Goal: Task Accomplishment & Management: Complete application form

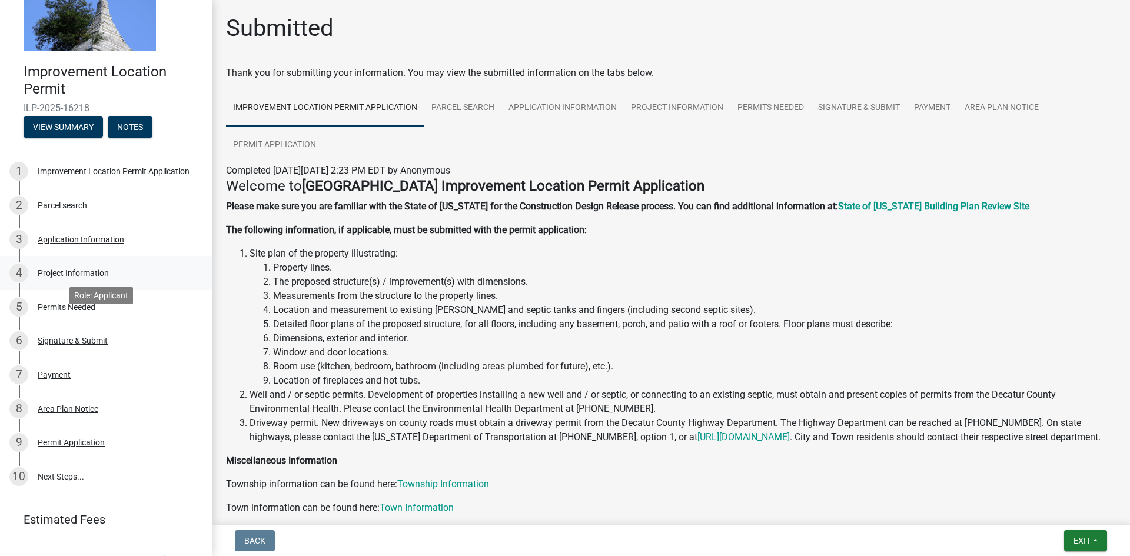
scroll to position [97, 0]
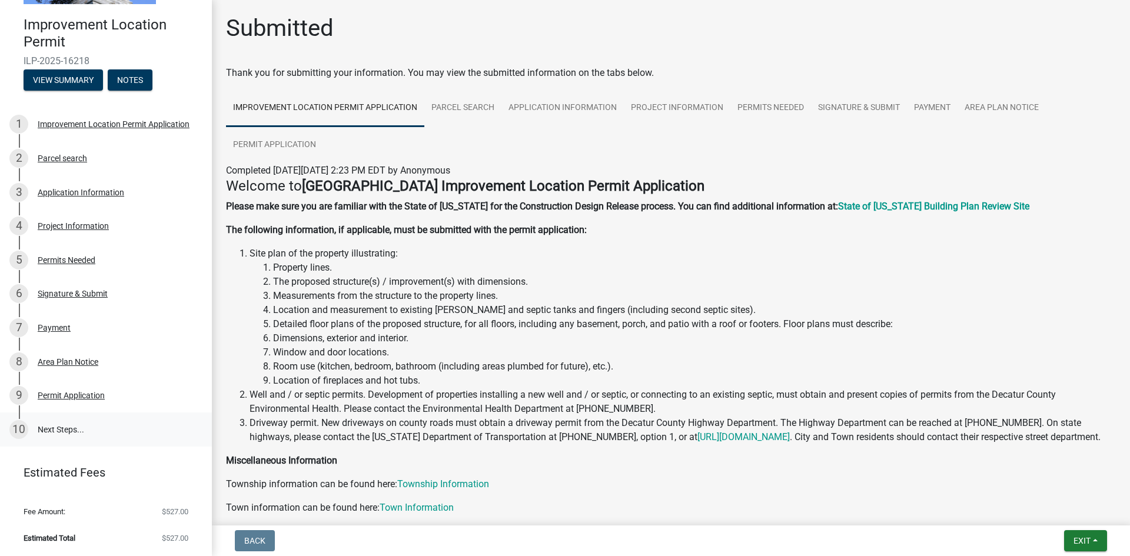
click at [68, 432] on link "10 Next Steps..." at bounding box center [106, 430] width 212 height 34
click at [61, 366] on div "Area Plan Notice" at bounding box center [68, 362] width 61 height 8
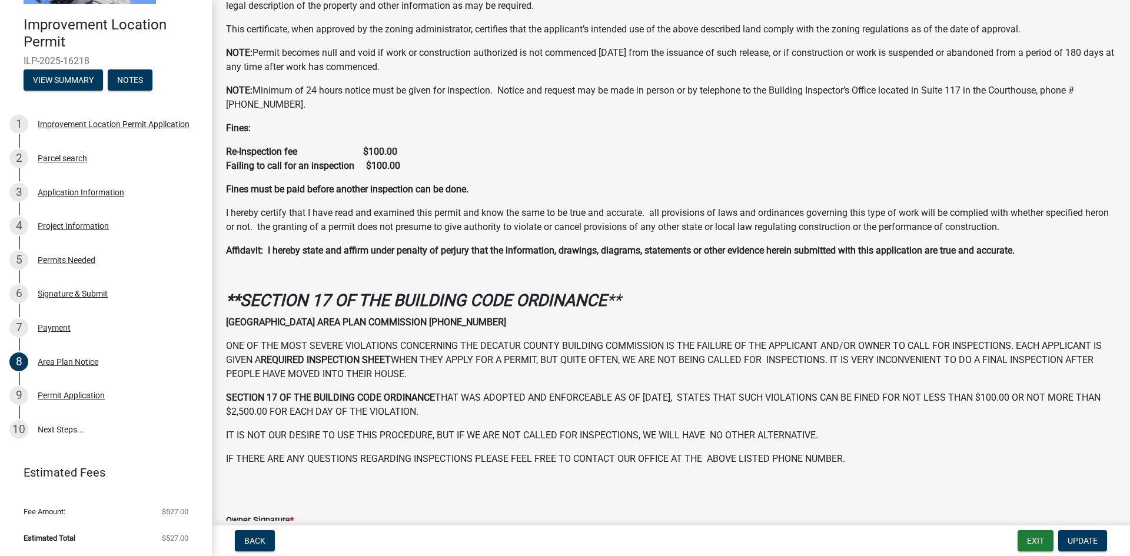
scroll to position [319, 0]
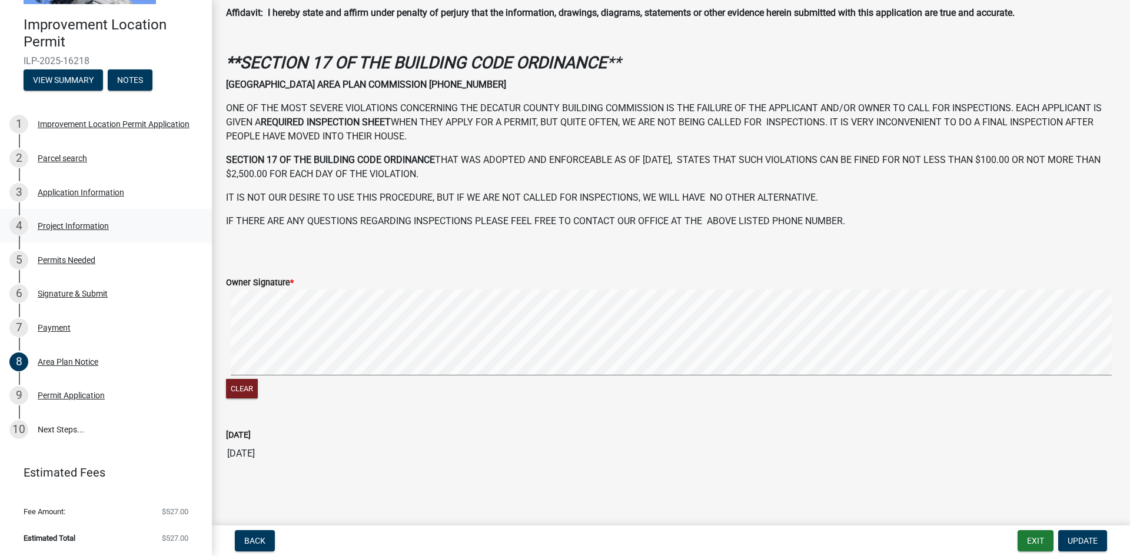
click at [63, 226] on div "Project Information" at bounding box center [73, 226] width 71 height 8
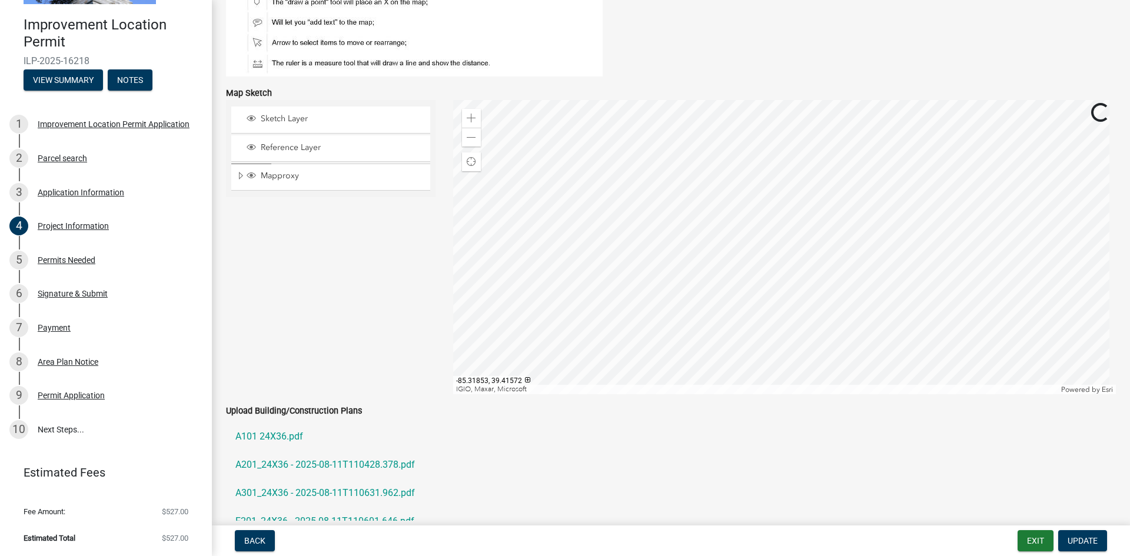
scroll to position [1050, 0]
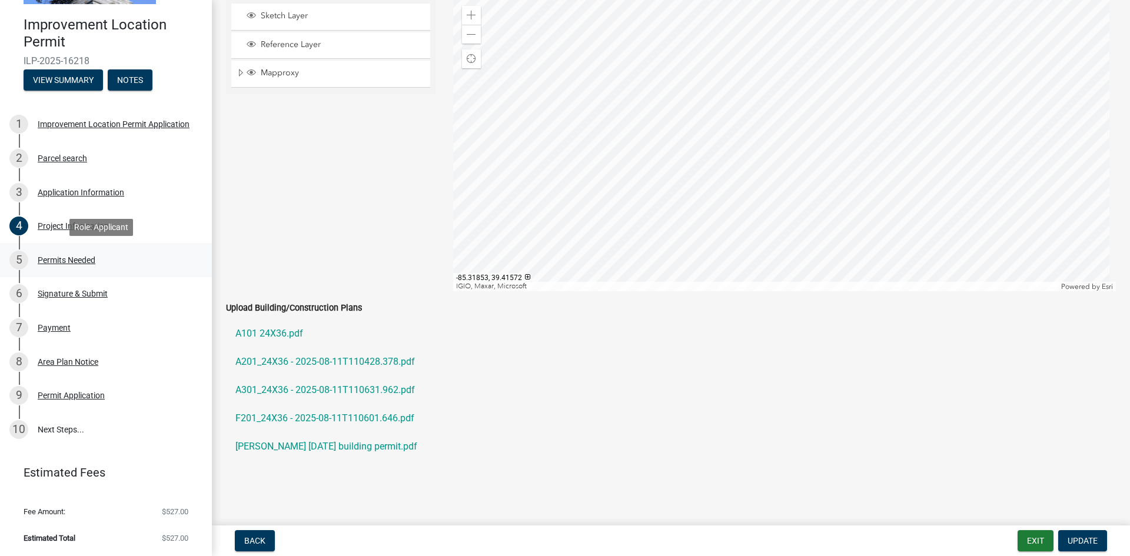
click at [52, 265] on div "5 Permits Needed" at bounding box center [101, 260] width 184 height 19
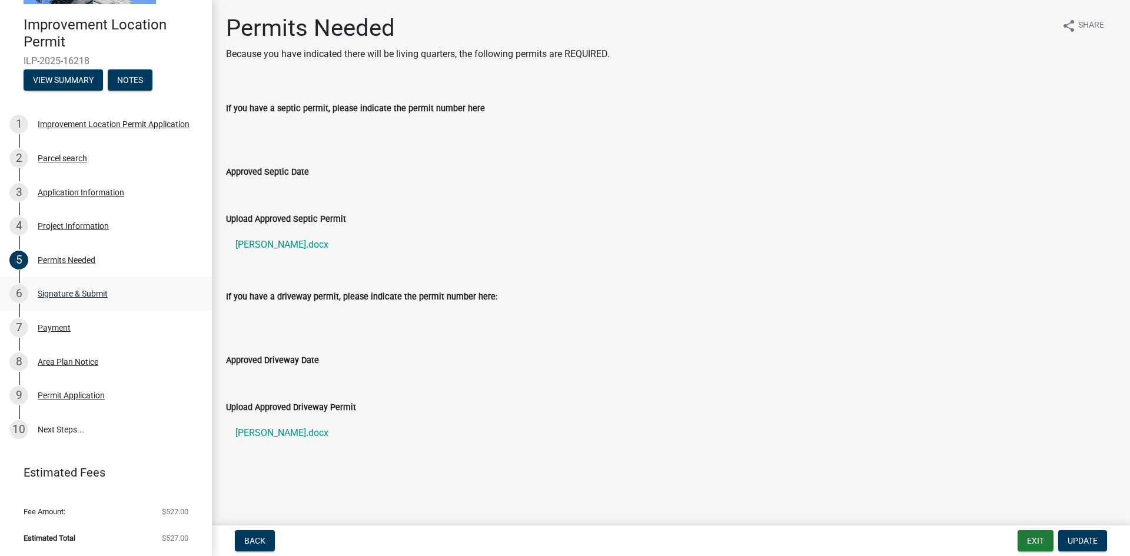
click at [48, 290] on div "Signature & Submit" at bounding box center [73, 294] width 70 height 8
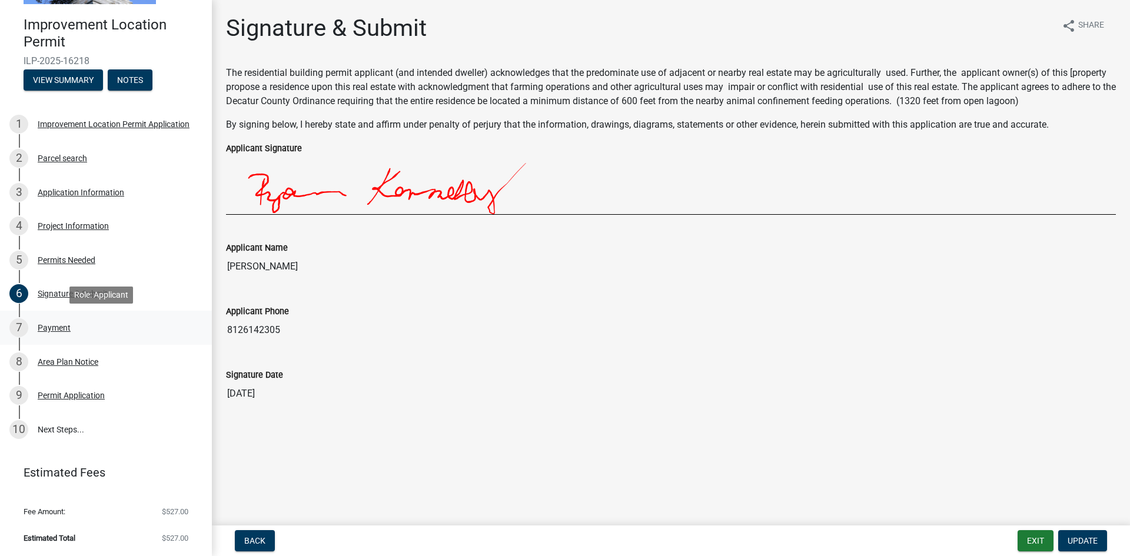
click at [54, 330] on div "Payment" at bounding box center [54, 328] width 33 height 8
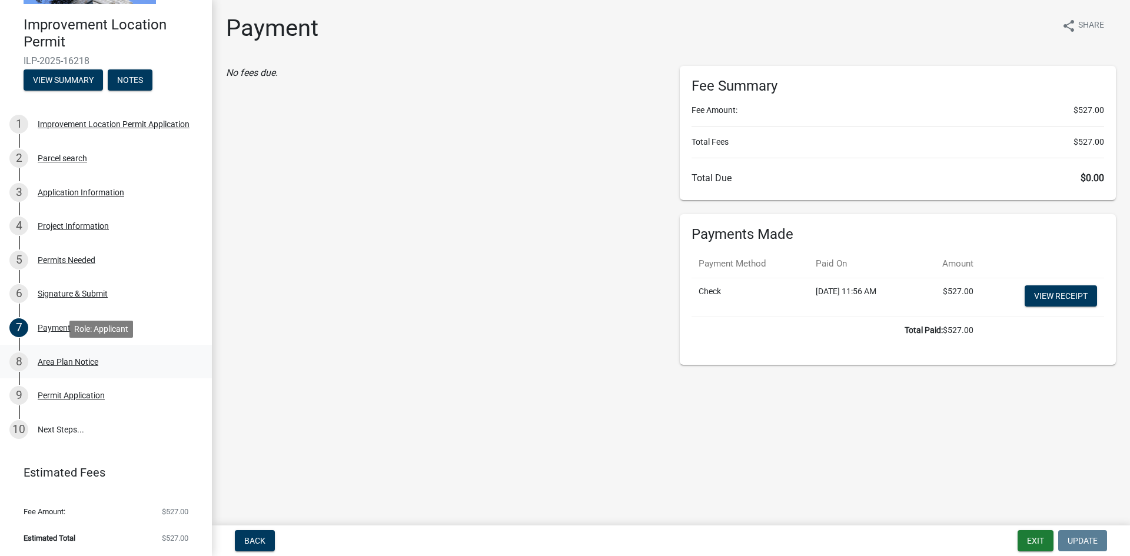
click at [79, 363] on div "Area Plan Notice" at bounding box center [68, 362] width 61 height 8
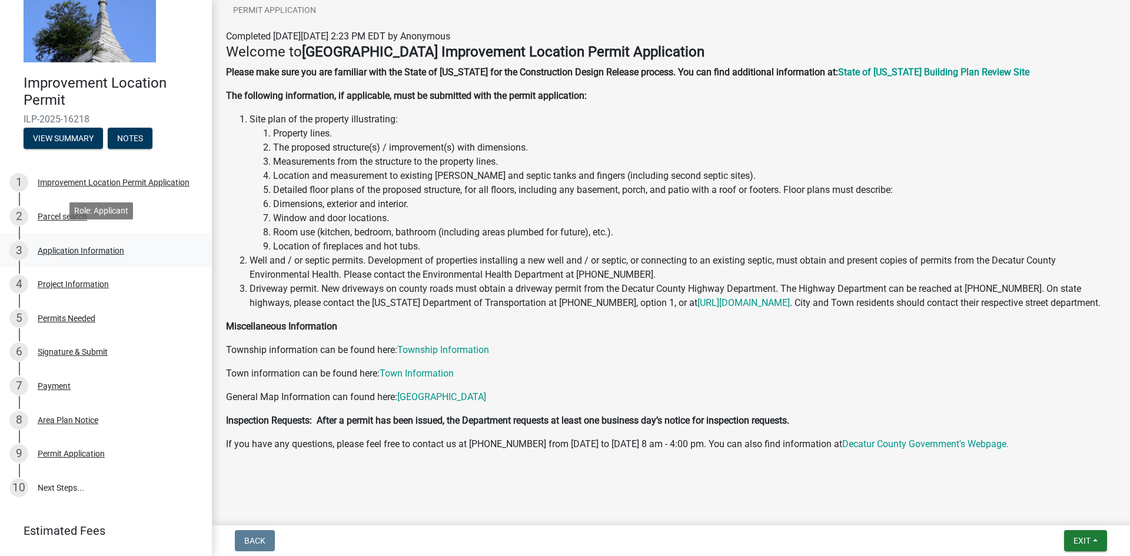
scroll to position [59, 0]
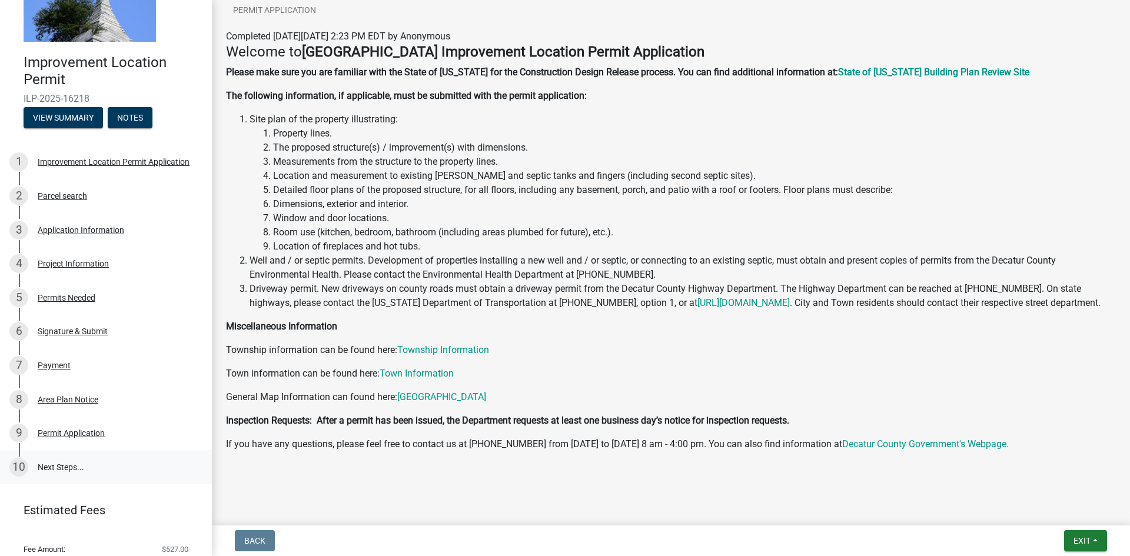
click at [70, 470] on link "10 Next Steps..." at bounding box center [106, 467] width 212 height 34
click at [78, 434] on div "Permit Application" at bounding box center [71, 433] width 67 height 8
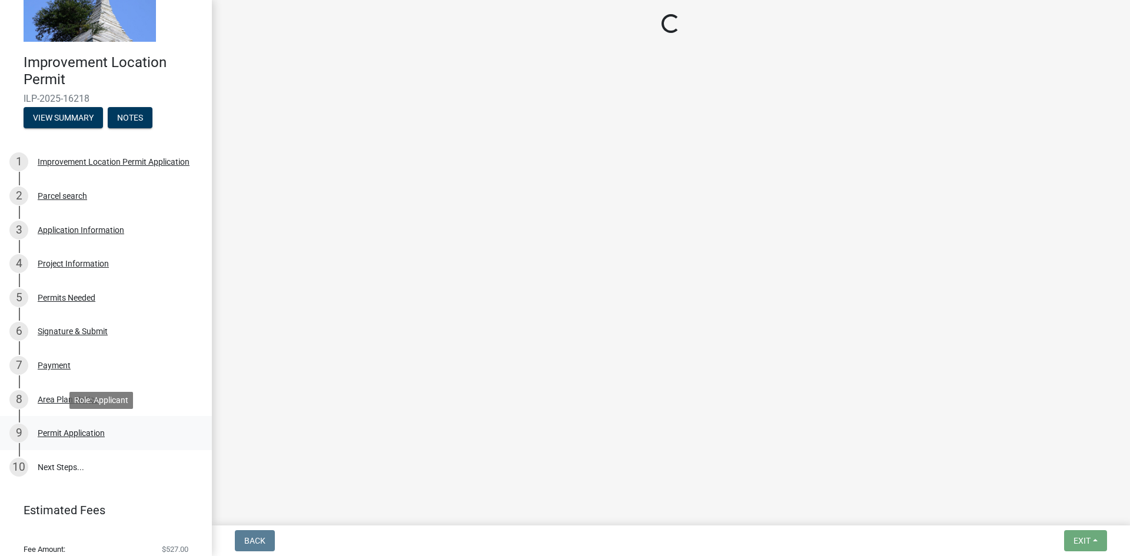
scroll to position [0, 0]
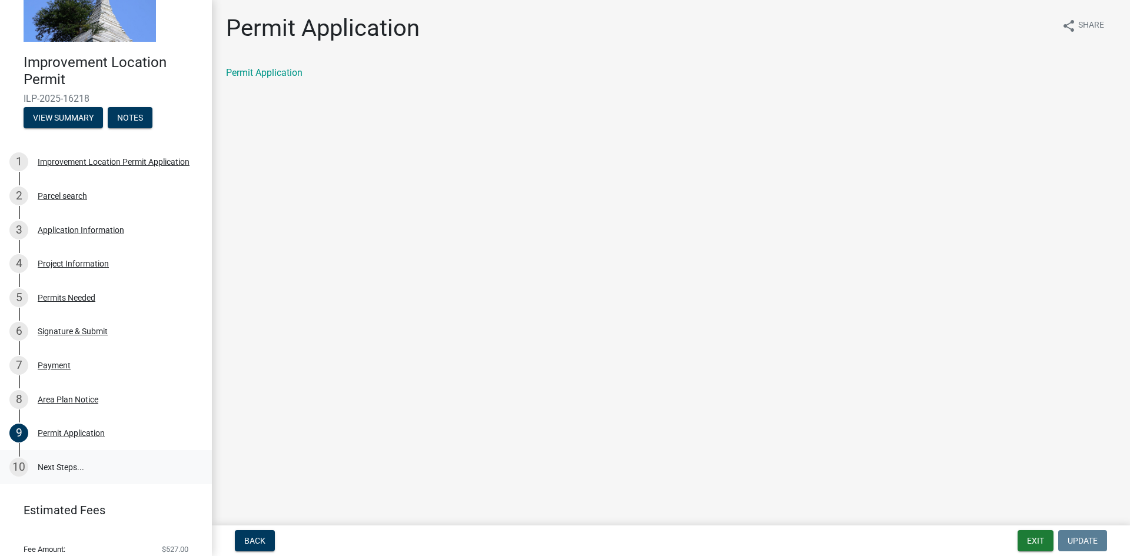
click at [59, 462] on link "10 Next Steps..." at bounding box center [106, 467] width 212 height 34
click at [67, 361] on div "Payment" at bounding box center [54, 365] width 33 height 8
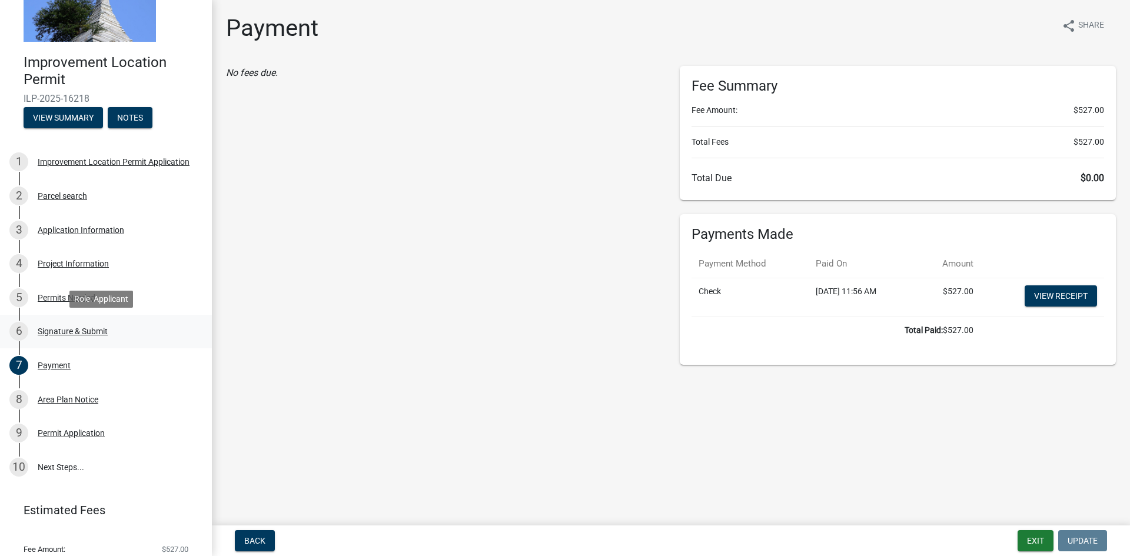
click at [87, 329] on div "Signature & Submit" at bounding box center [73, 331] width 70 height 8
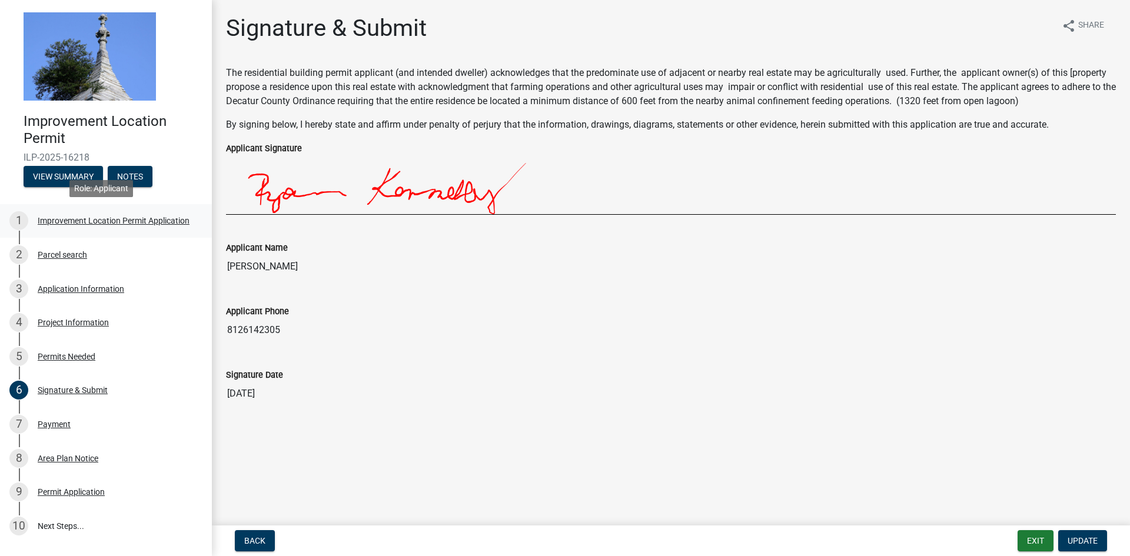
click at [57, 230] on div "1 Improvement Location Permit Application" at bounding box center [101, 220] width 184 height 19
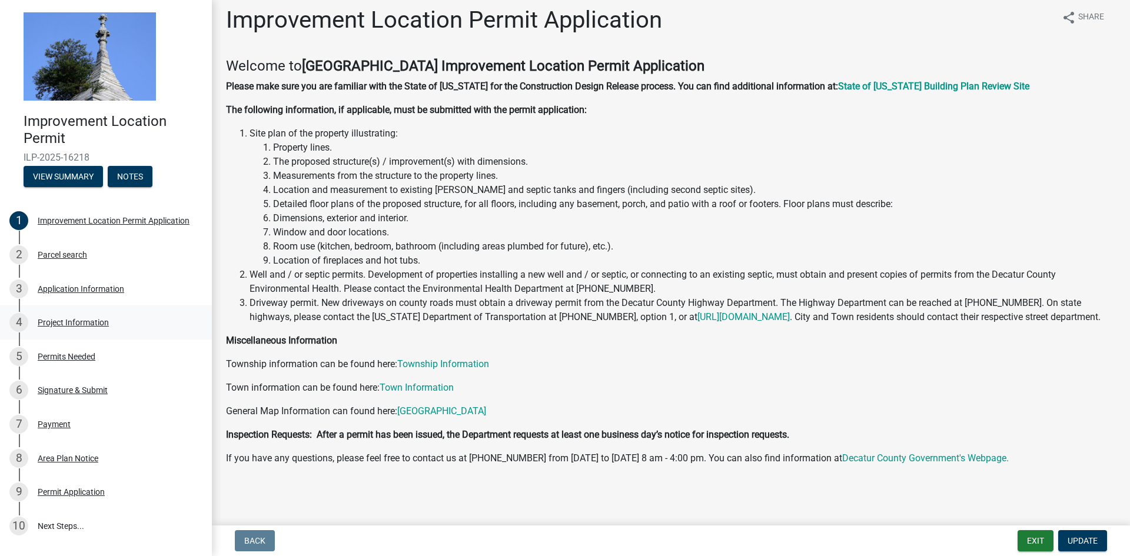
scroll to position [22, 0]
click at [48, 253] on div "Parcel search" at bounding box center [62, 255] width 49 height 8
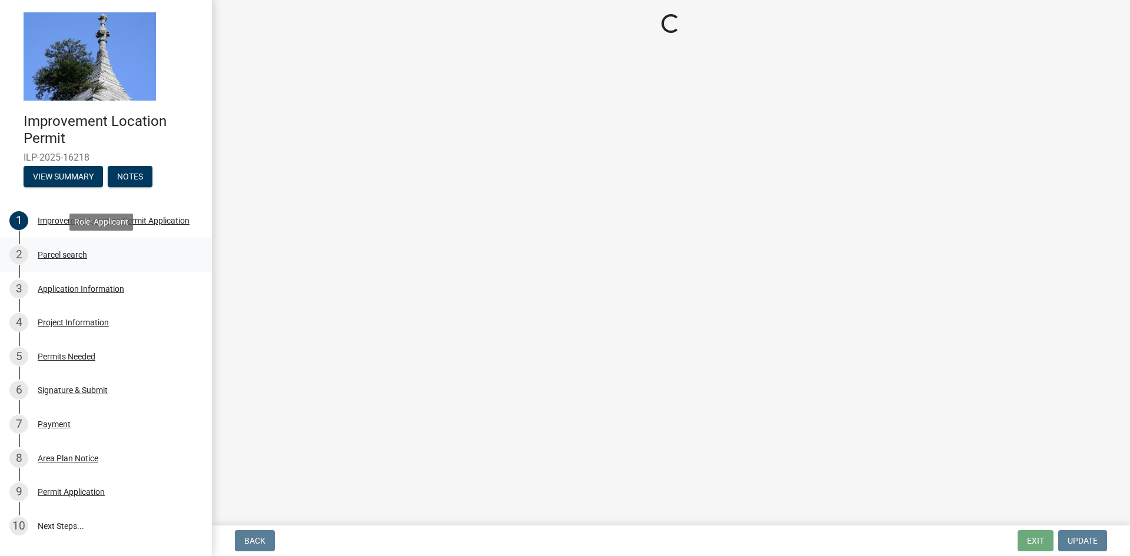
scroll to position [0, 0]
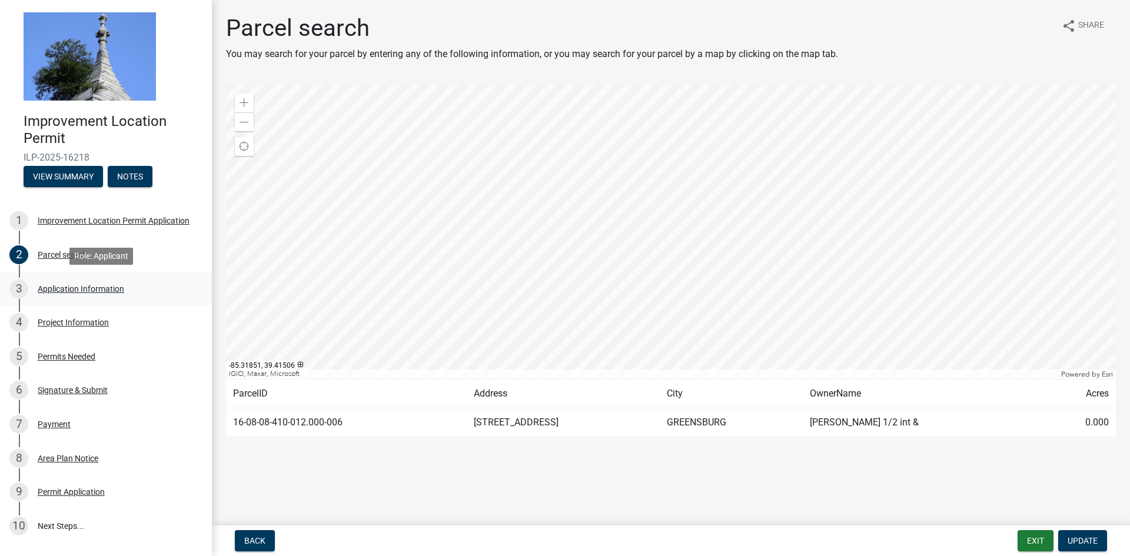
click at [59, 291] on div "Application Information" at bounding box center [81, 289] width 87 height 8
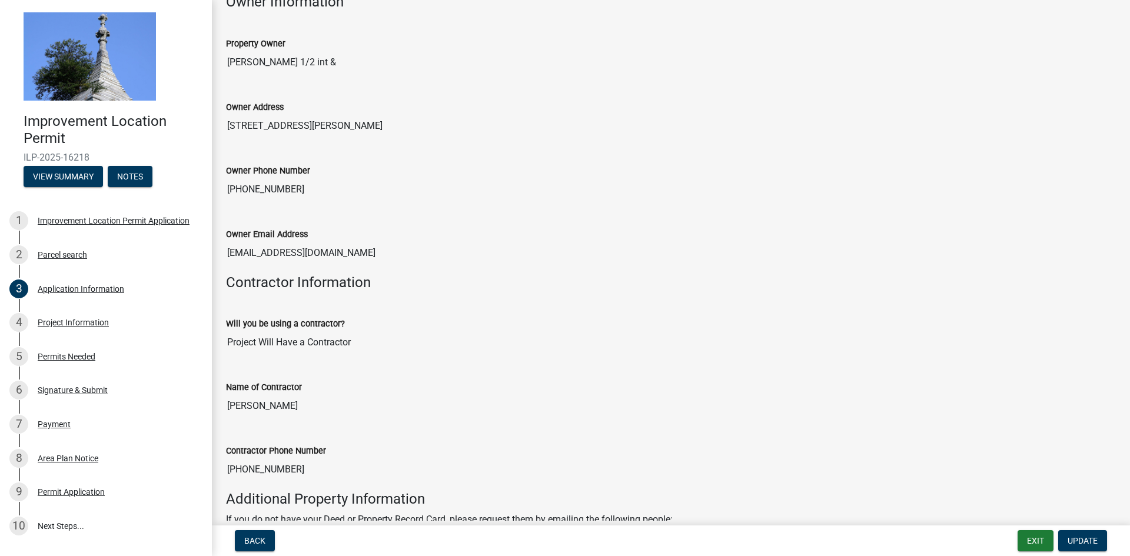
scroll to position [575, 0]
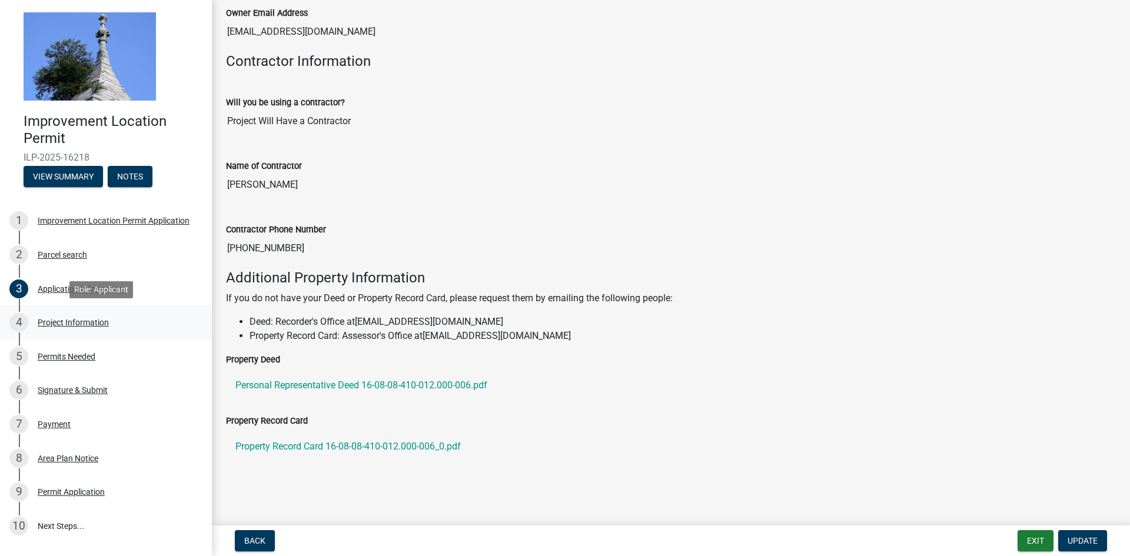
click at [62, 326] on div "Project Information" at bounding box center [73, 322] width 71 height 8
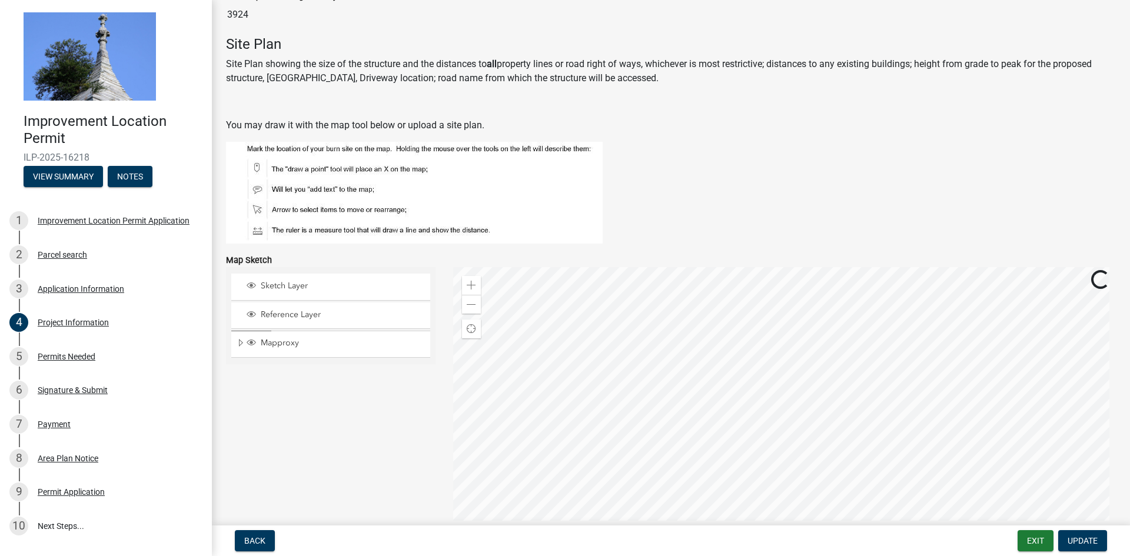
scroll to position [1050, 0]
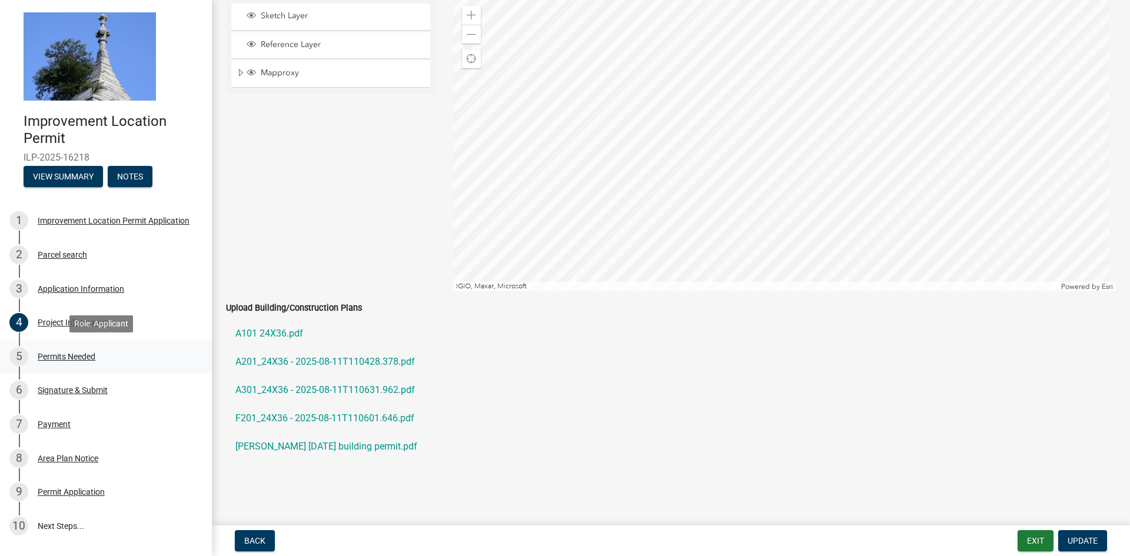
click at [70, 355] on div "Permits Needed" at bounding box center [67, 357] width 58 height 8
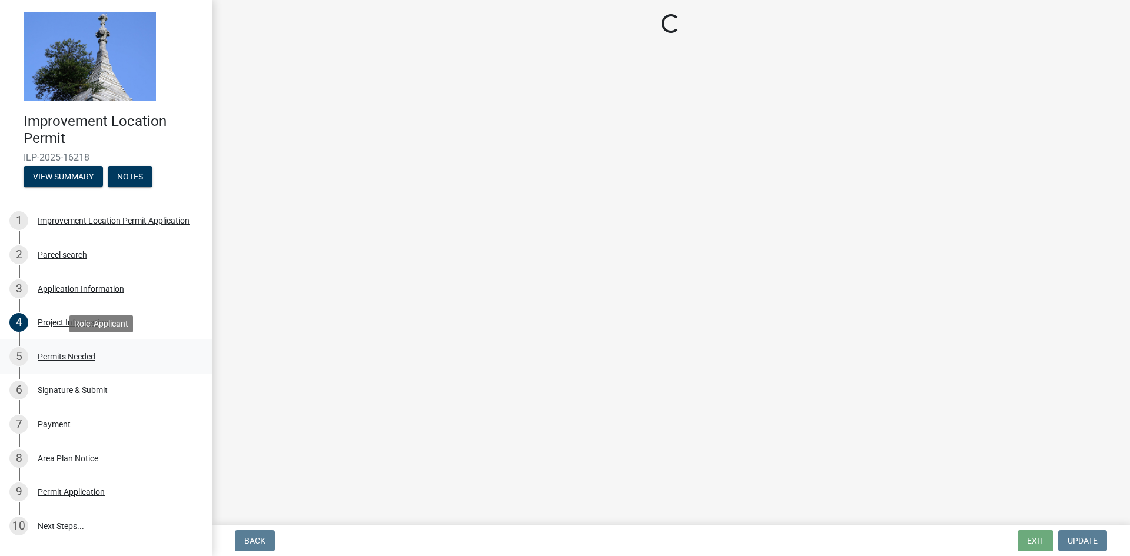
scroll to position [0, 0]
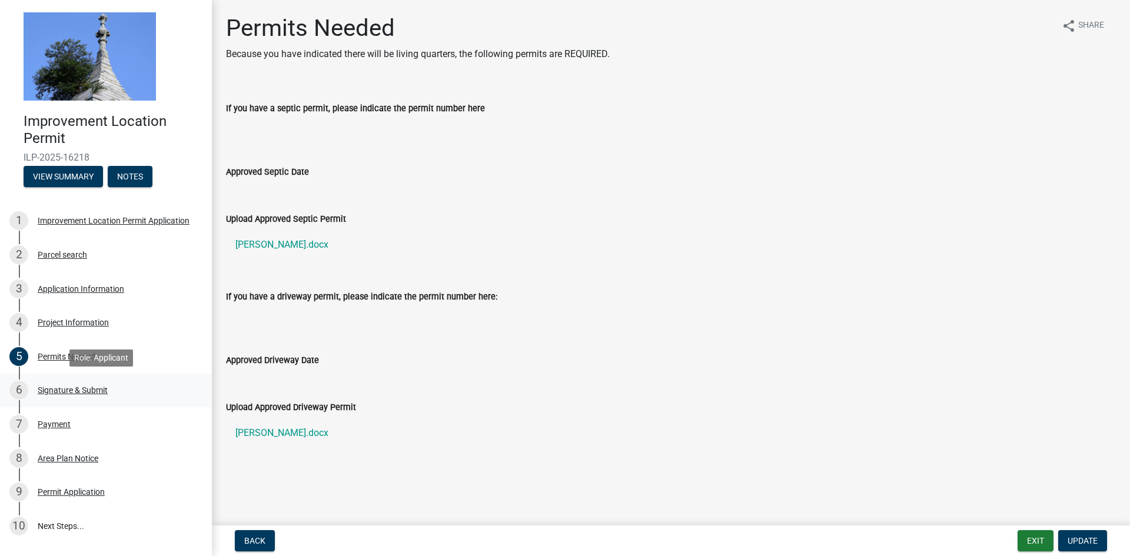
click at [53, 394] on div "Signature & Submit" at bounding box center [73, 390] width 70 height 8
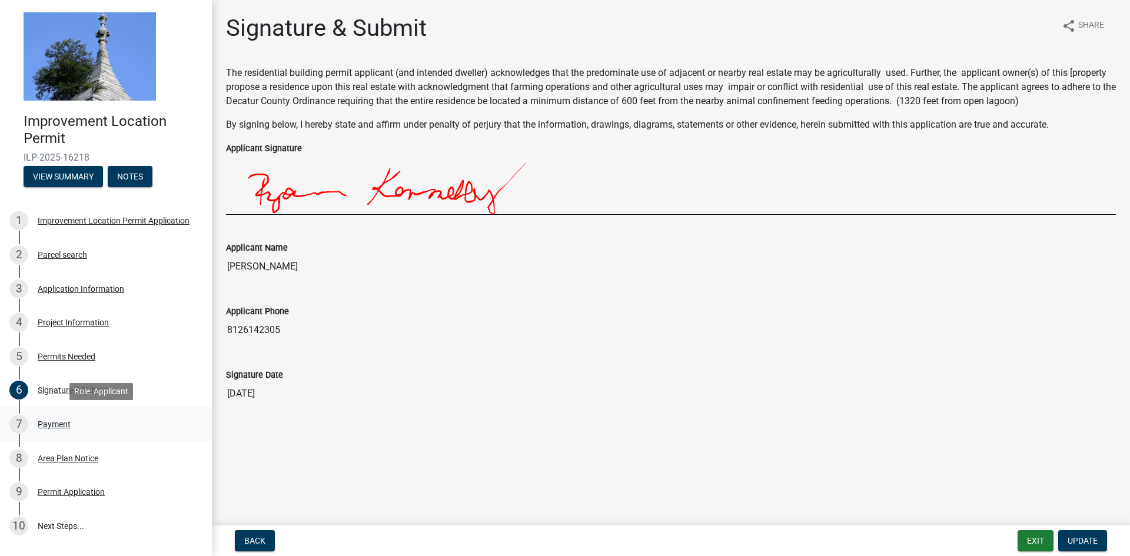
click at [54, 423] on div "Payment" at bounding box center [54, 424] width 33 height 8
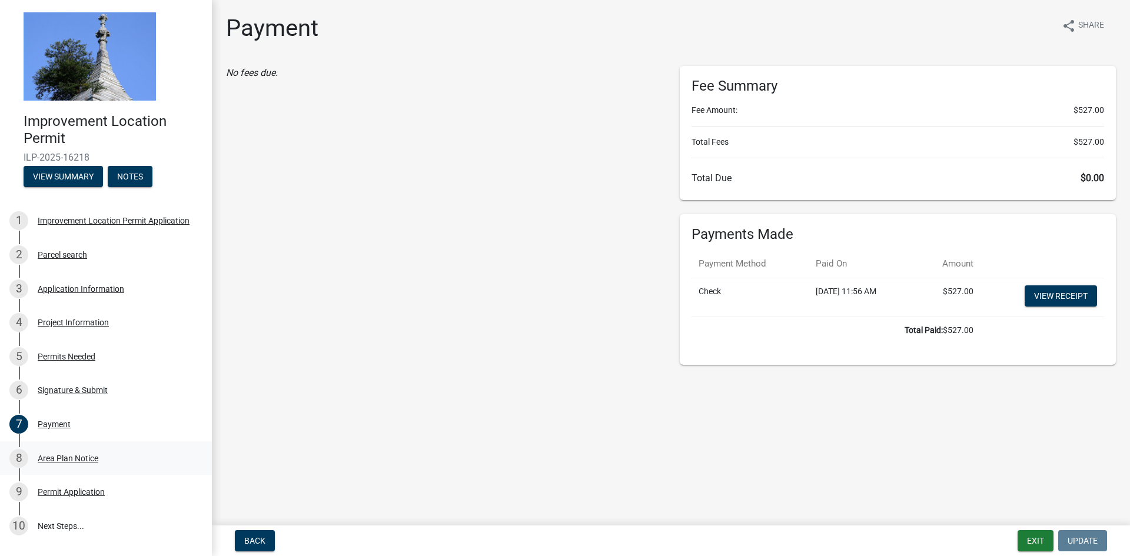
click at [57, 463] on div "8 Area Plan Notice" at bounding box center [101, 458] width 184 height 19
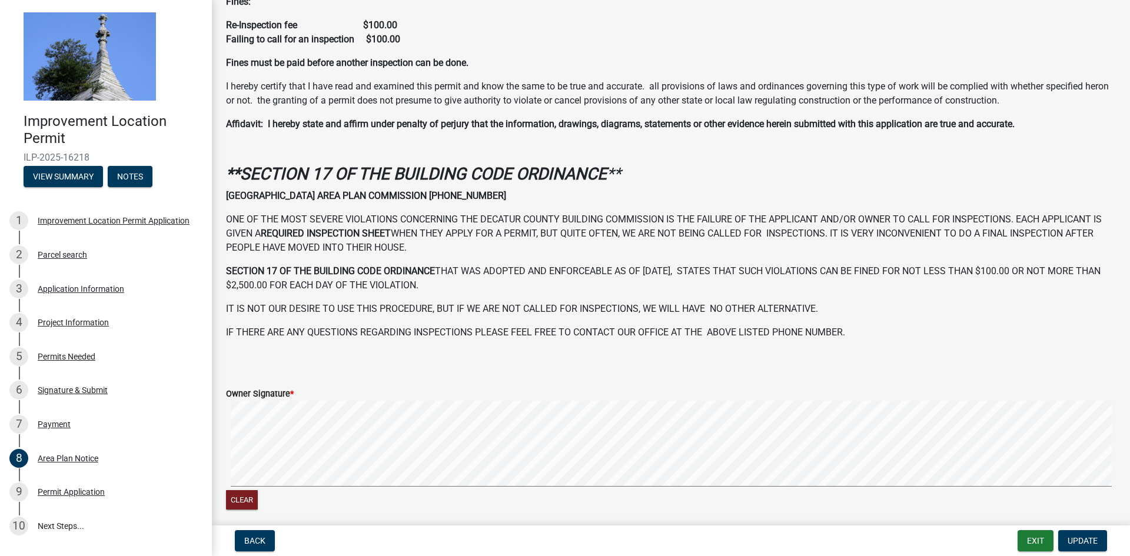
scroll to position [319, 0]
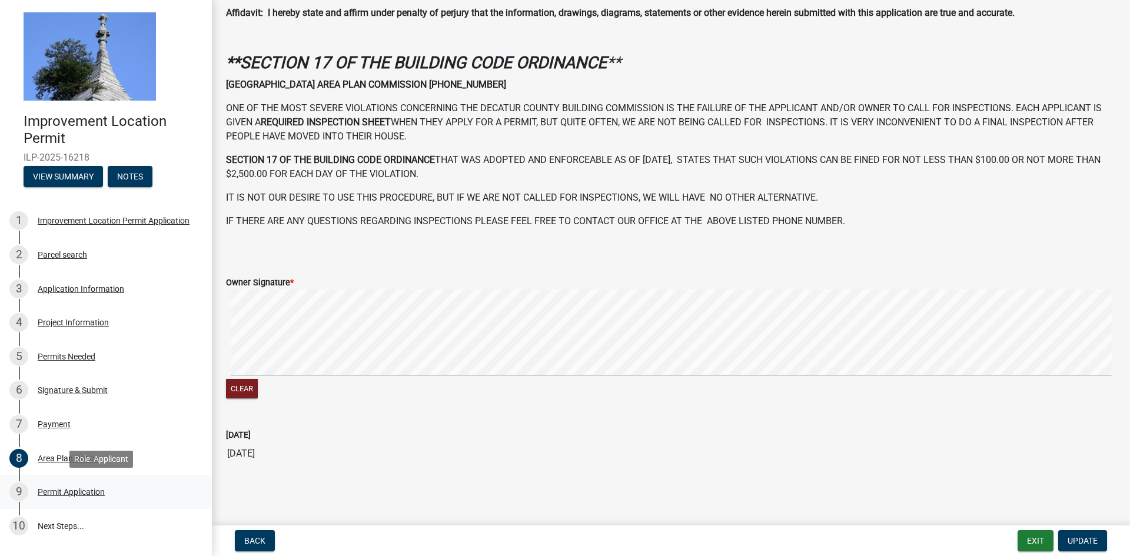
click at [57, 493] on div "Permit Application" at bounding box center [71, 492] width 67 height 8
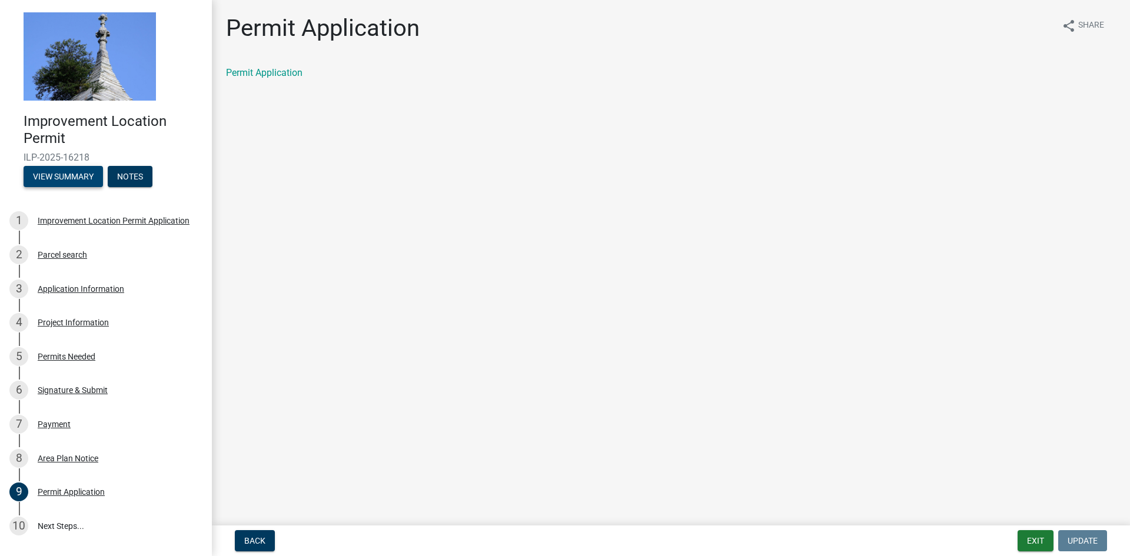
click at [80, 177] on button "View Summary" at bounding box center [63, 176] width 79 height 21
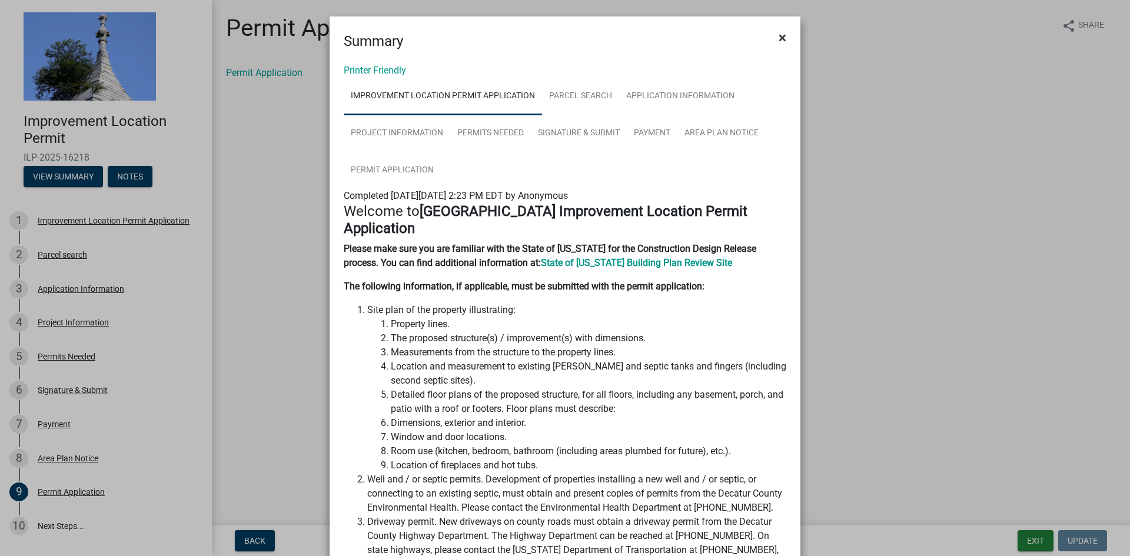
click at [772, 31] on button "×" at bounding box center [782, 37] width 26 height 33
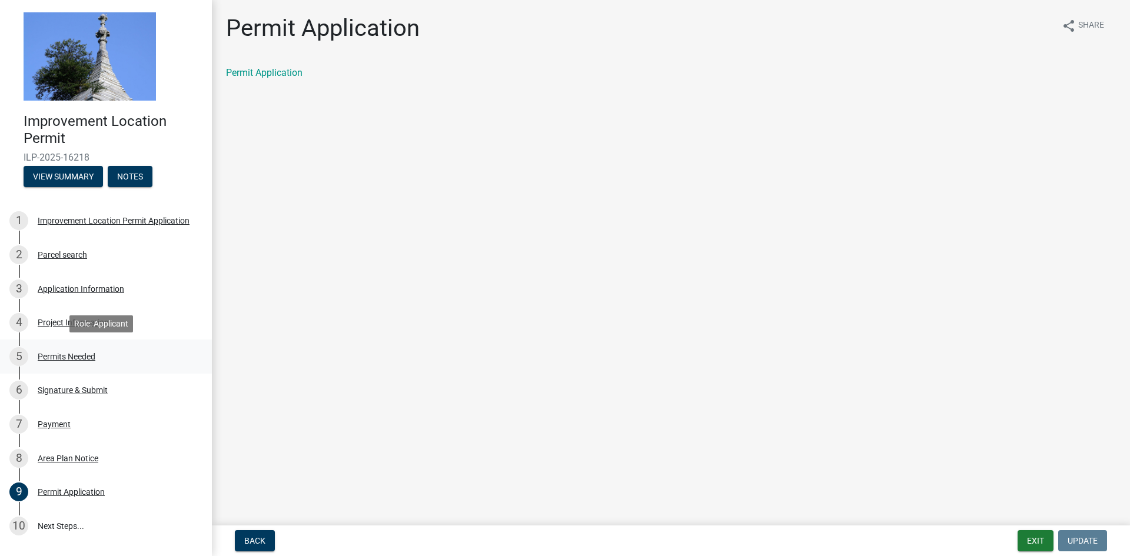
click at [45, 354] on div "Permits Needed" at bounding box center [67, 357] width 58 height 8
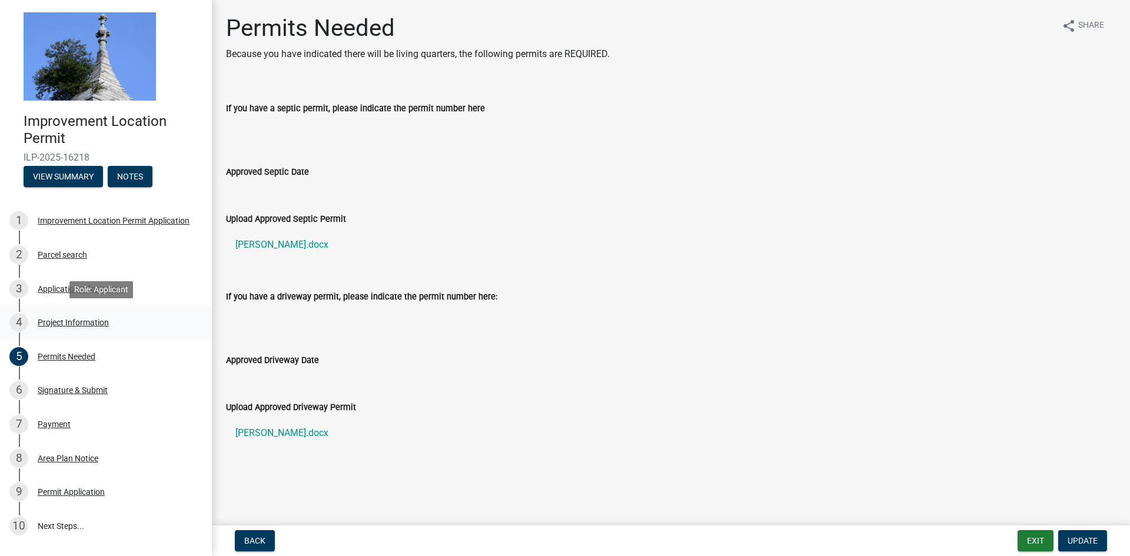
click at [62, 327] on div "Project Information" at bounding box center [73, 322] width 71 height 8
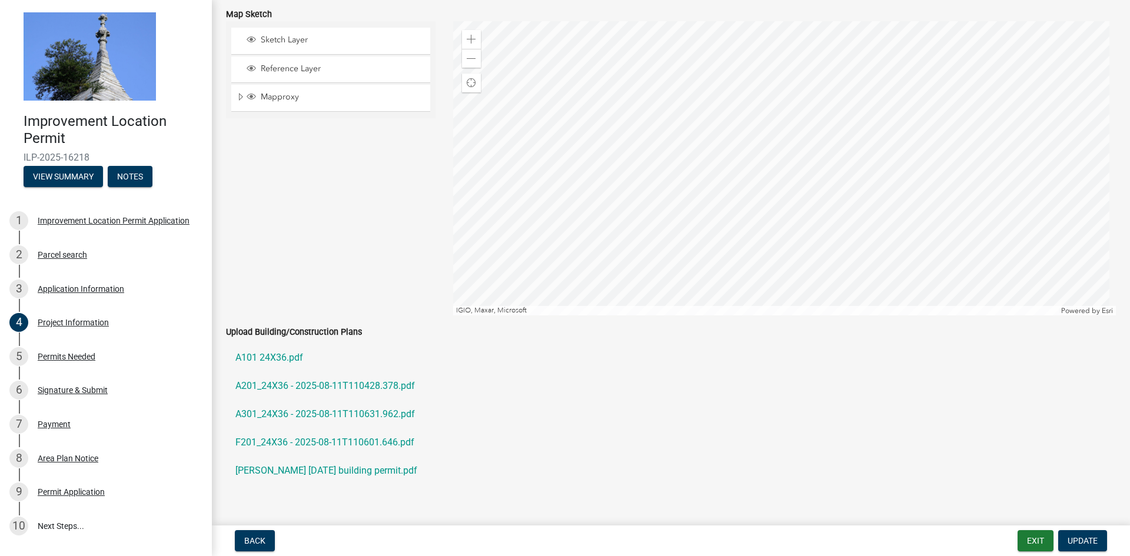
scroll to position [1050, 0]
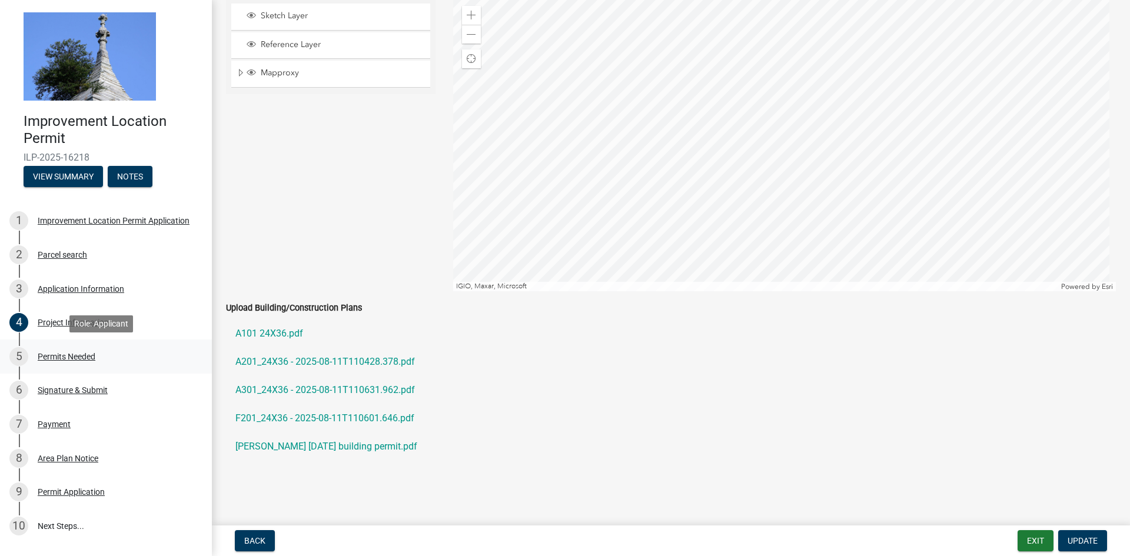
click at [78, 361] on div "Permits Needed" at bounding box center [67, 357] width 58 height 8
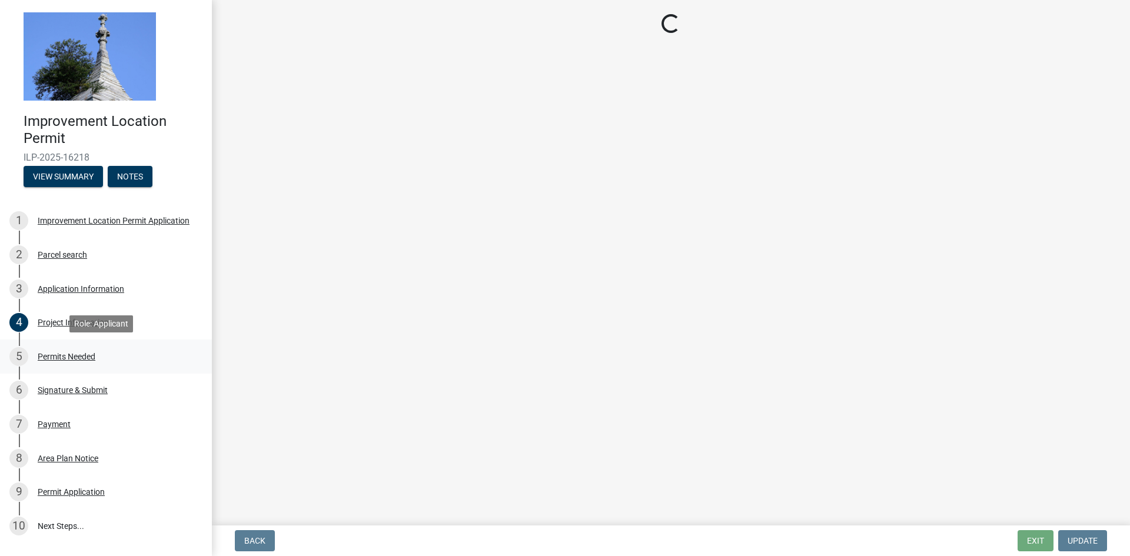
scroll to position [0, 0]
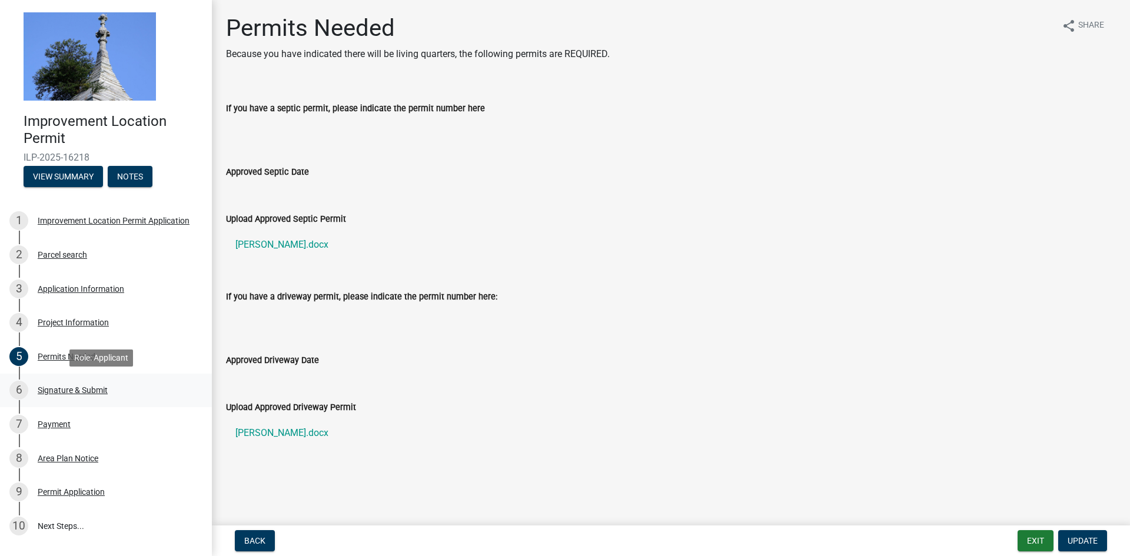
click at [76, 389] on div "Signature & Submit" at bounding box center [73, 390] width 70 height 8
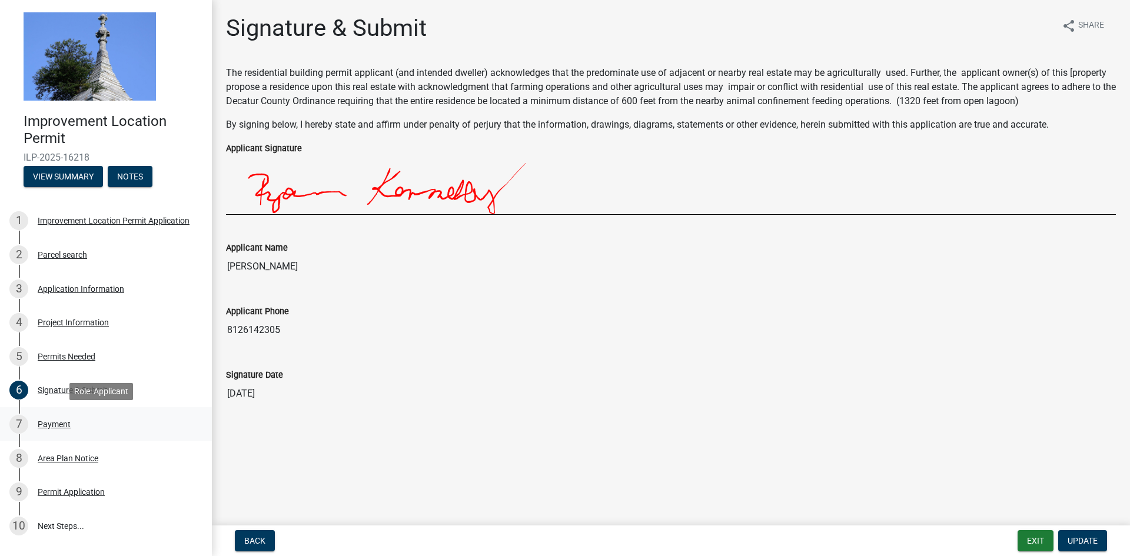
click at [48, 425] on div "Payment" at bounding box center [54, 424] width 33 height 8
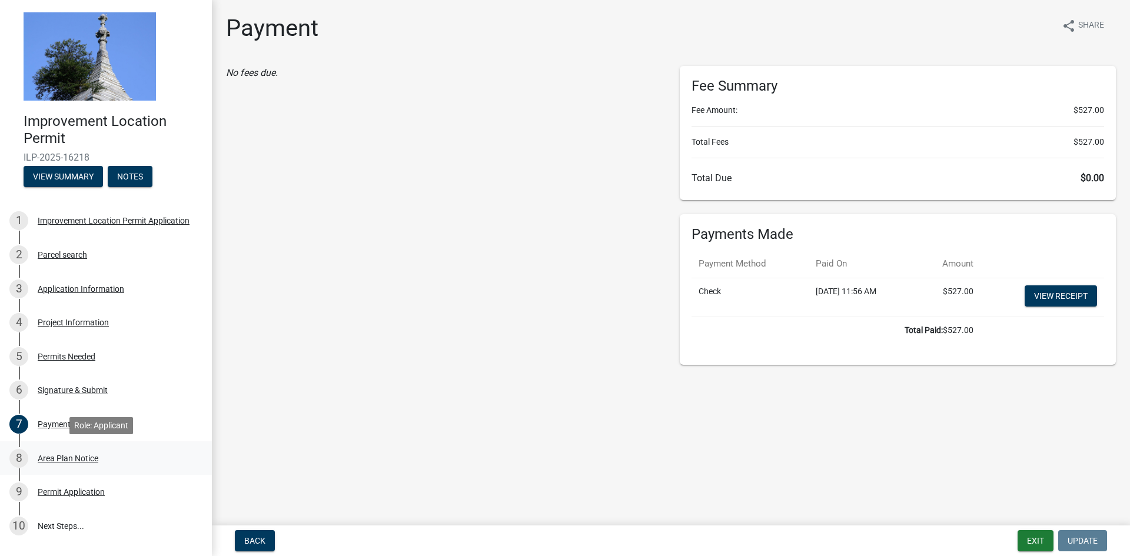
click at [85, 450] on div "8 Area Plan Notice" at bounding box center [101, 458] width 184 height 19
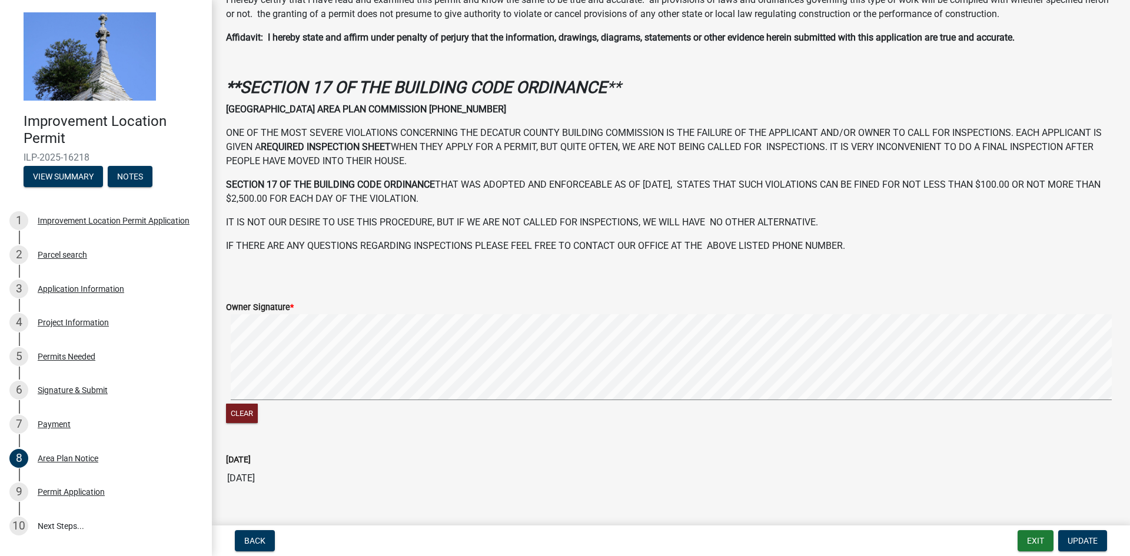
scroll to position [319, 0]
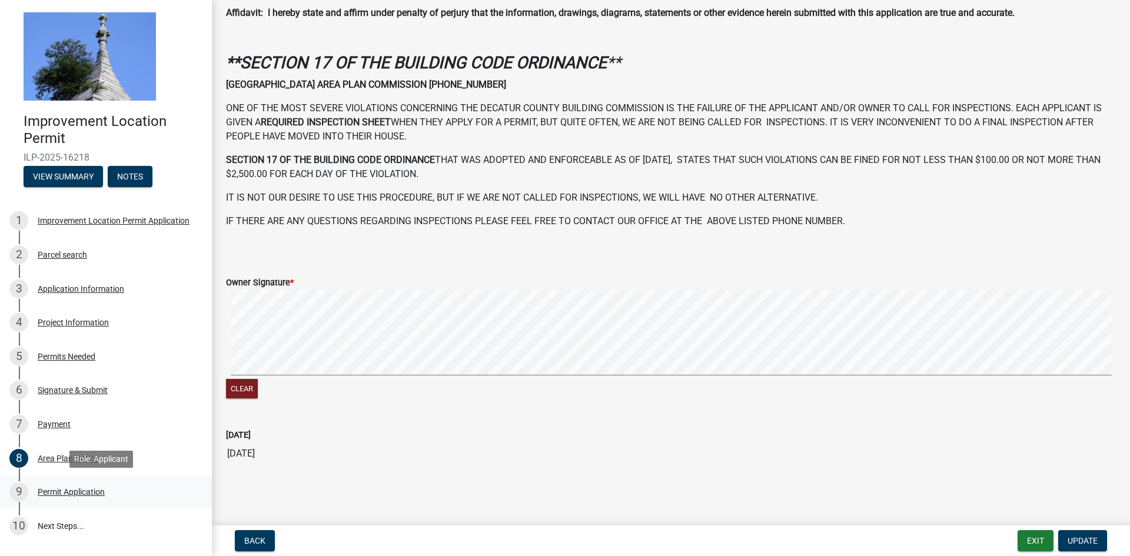
click at [75, 492] on div "Permit Application" at bounding box center [71, 492] width 67 height 8
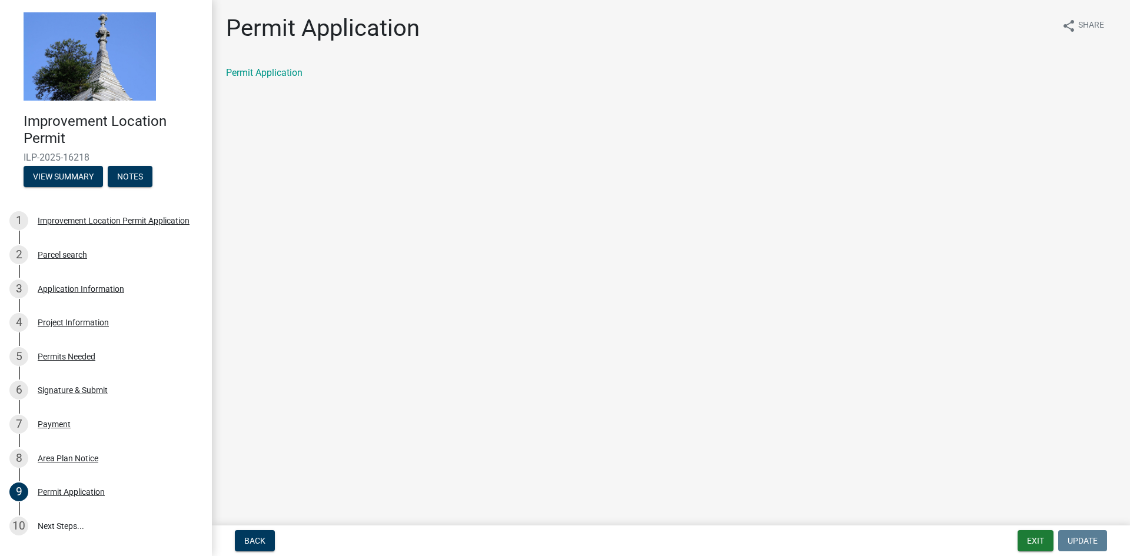
click at [271, 66] on div "Permit Application" at bounding box center [671, 73] width 890 height 14
click at [271, 74] on link "Permit Application" at bounding box center [264, 72] width 77 height 11
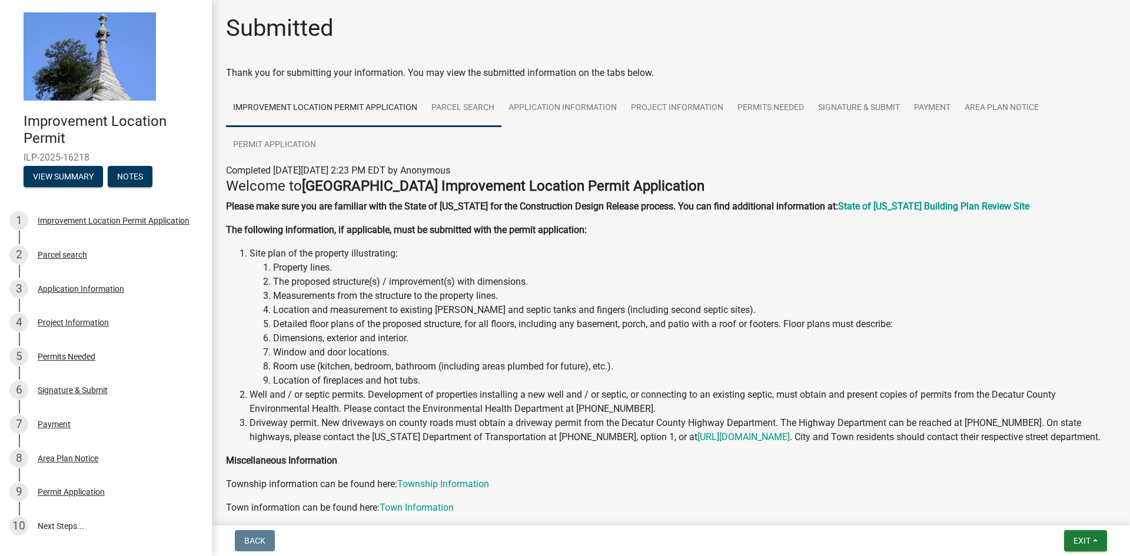
click at [479, 114] on link "Parcel search" at bounding box center [462, 108] width 77 height 38
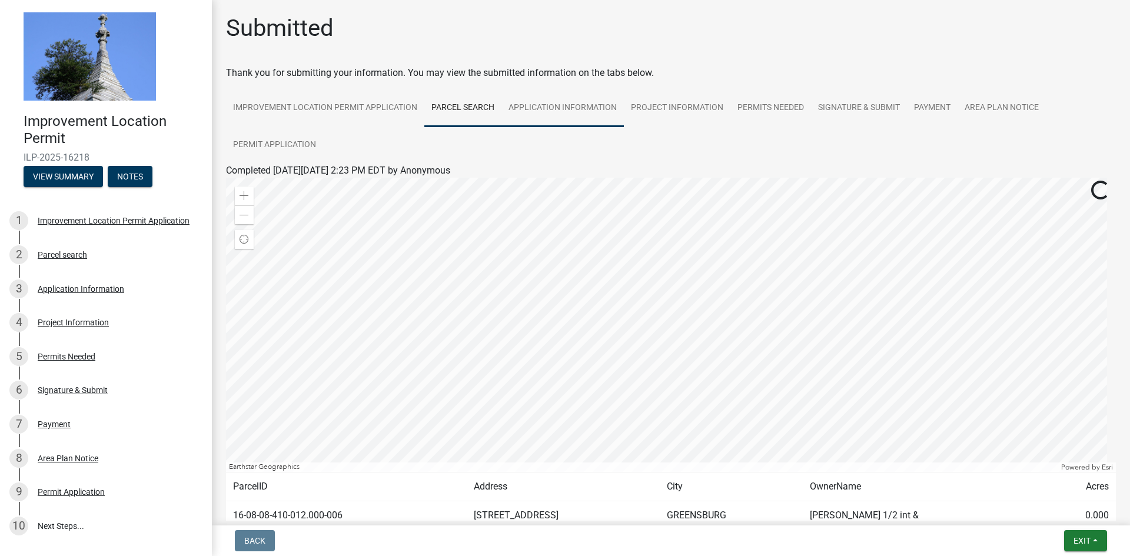
click at [558, 104] on link "Application Information" at bounding box center [563, 108] width 122 height 38
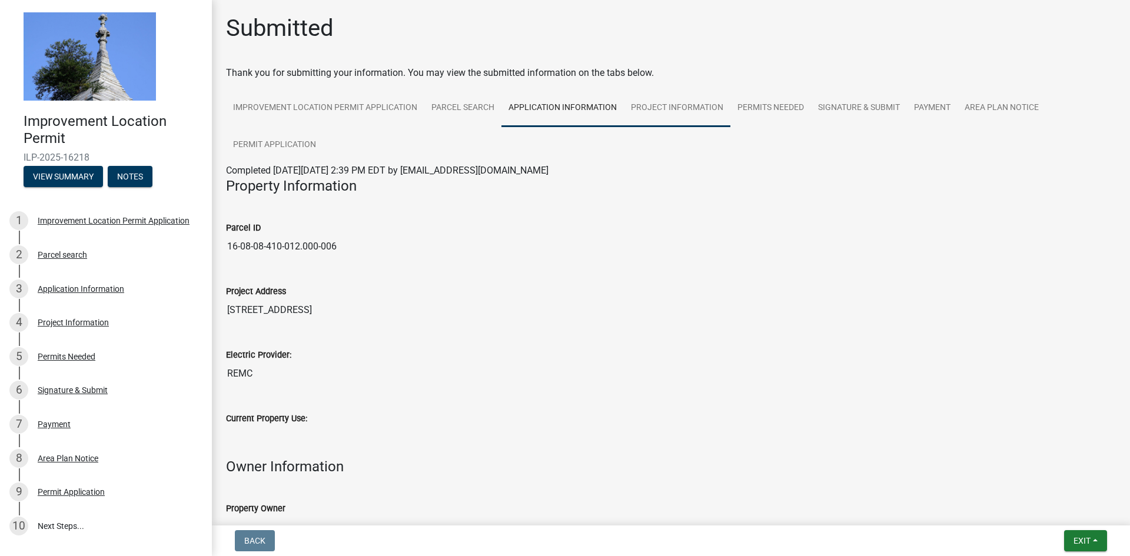
click at [686, 107] on link "Project Information" at bounding box center [677, 108] width 107 height 38
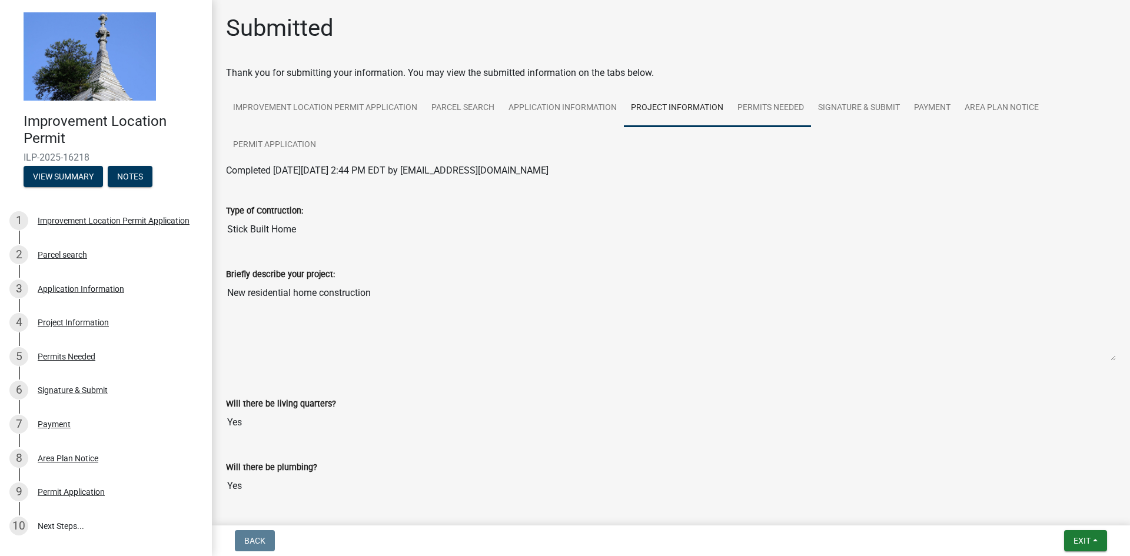
click at [772, 105] on link "Permits Needed" at bounding box center [771, 108] width 81 height 38
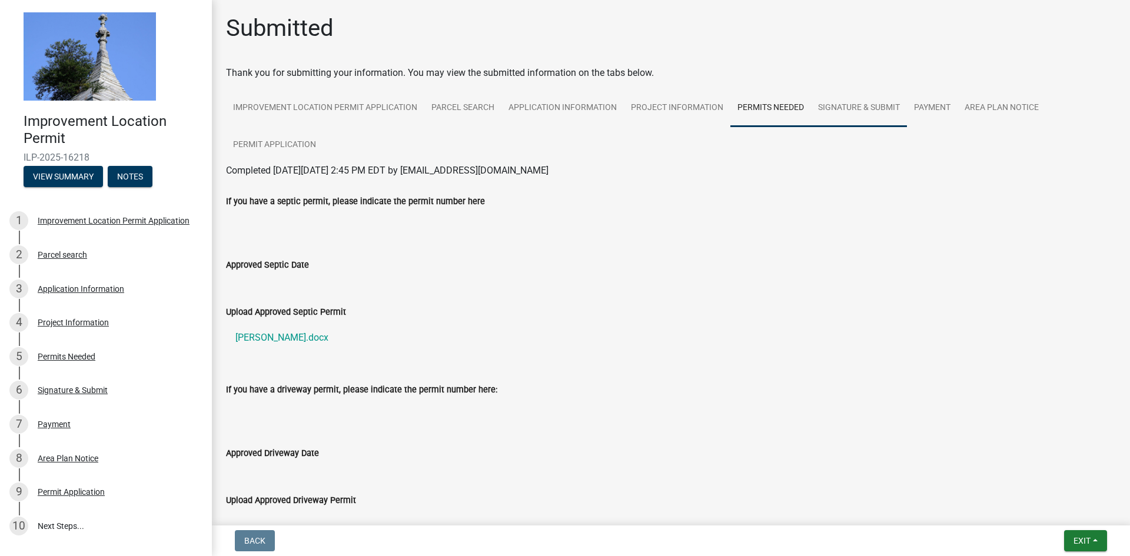
click at [851, 101] on link "Signature & Submit" at bounding box center [859, 108] width 96 height 38
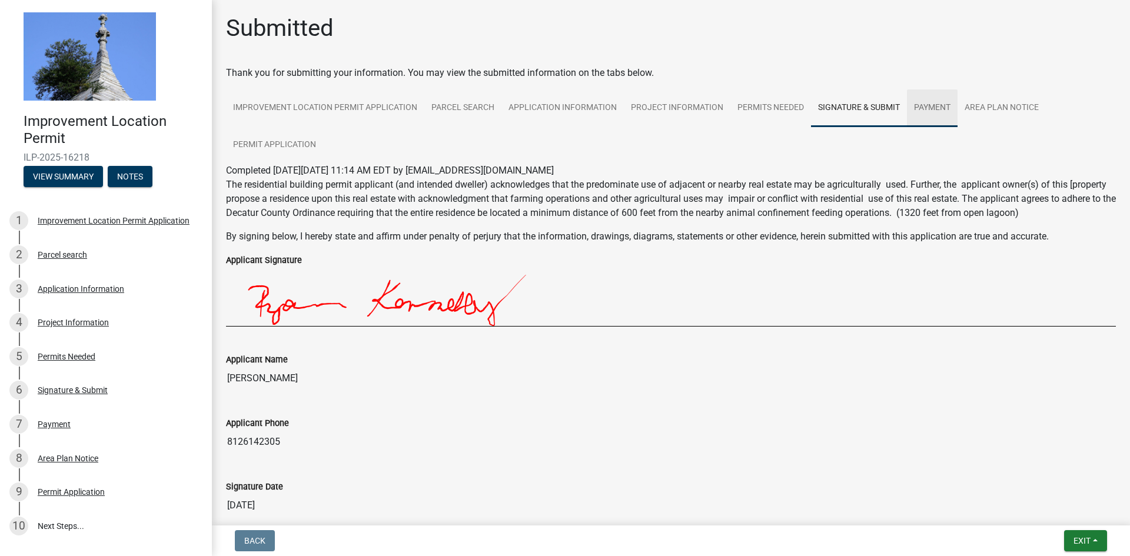
click at [926, 112] on link "Payment" at bounding box center [932, 108] width 51 height 38
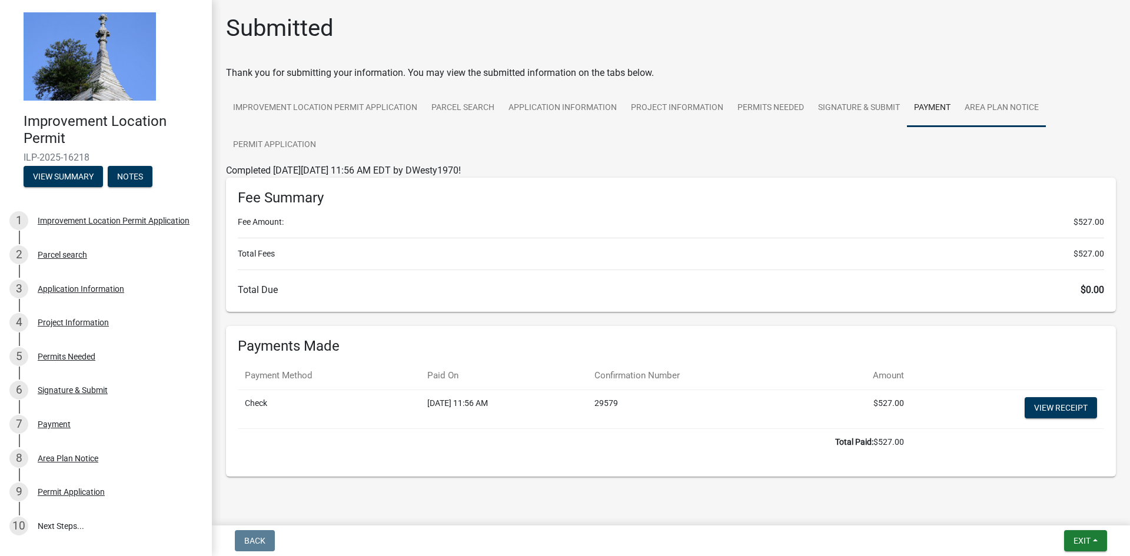
click at [1012, 105] on link "Area Plan Notice" at bounding box center [1002, 108] width 88 height 38
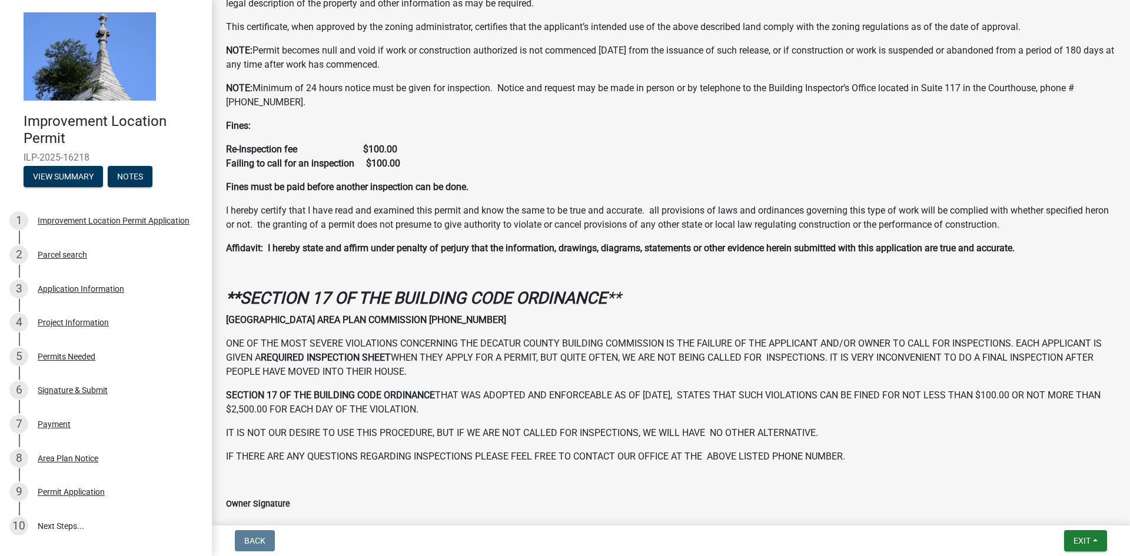
scroll to position [378, 0]
